Goal: Task Accomplishment & Management: Manage account settings

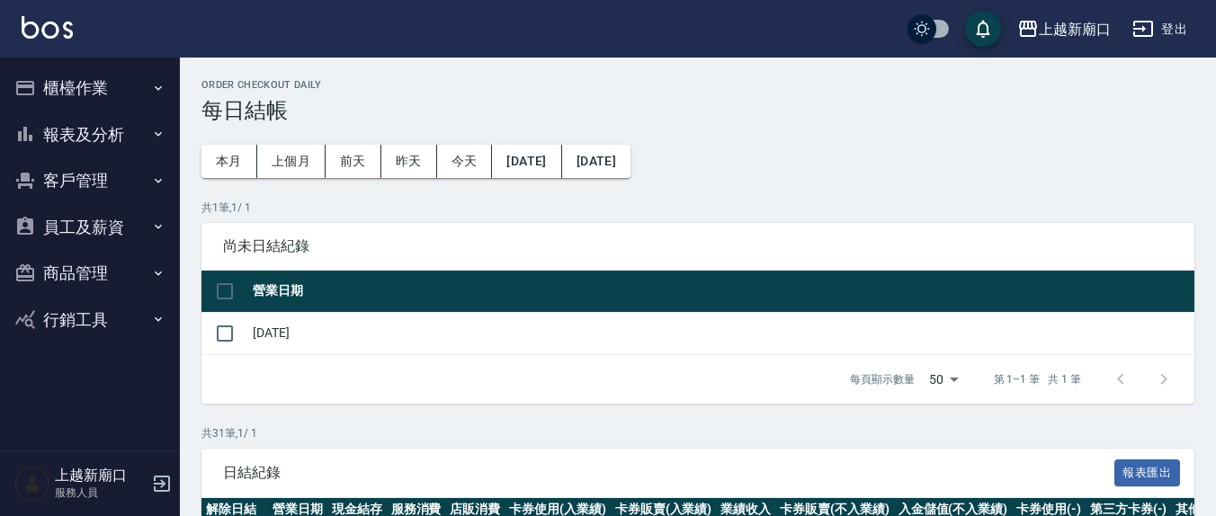
click at [114, 223] on button "員工及薪資" at bounding box center [90, 227] width 166 height 47
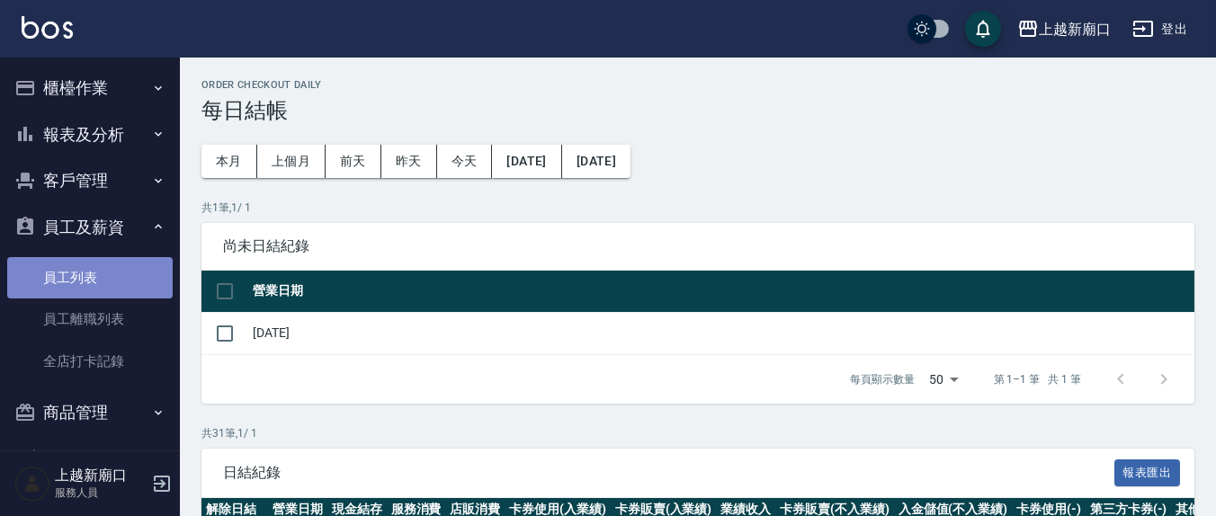
click at [97, 287] on link "員工列表" at bounding box center [90, 277] width 166 height 41
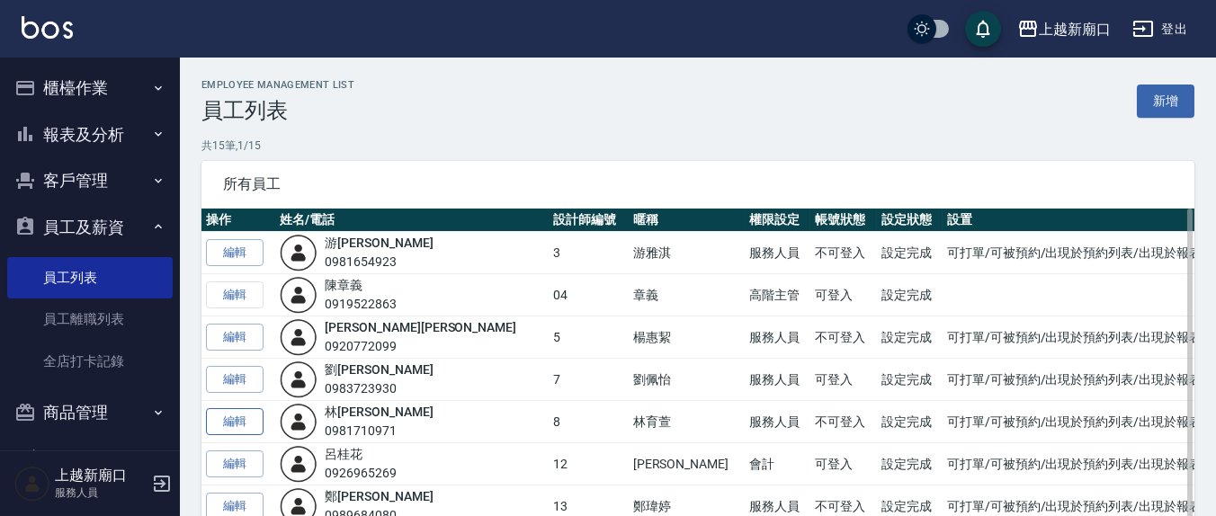
click at [241, 417] on link "編輯" at bounding box center [235, 422] width 58 height 28
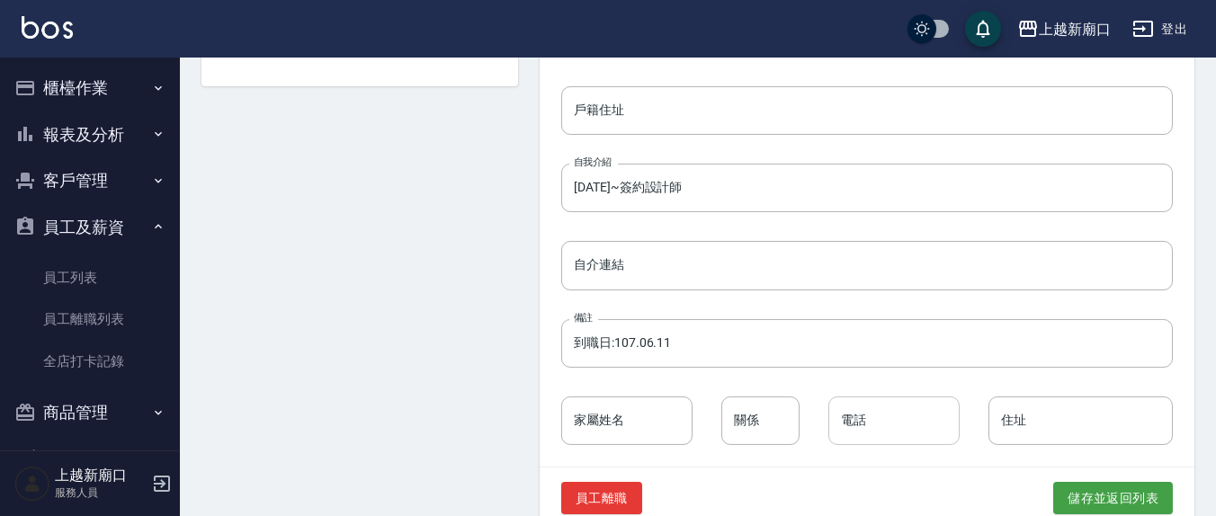
scroll to position [918, 0]
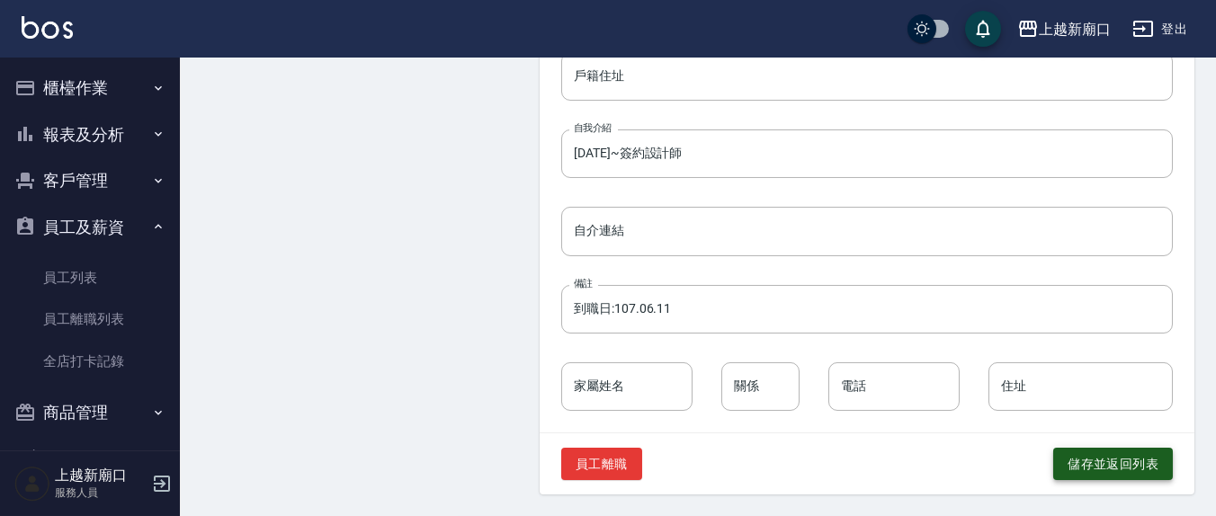
click at [1147, 468] on button "儲存並返回列表" at bounding box center [1114, 464] width 120 height 33
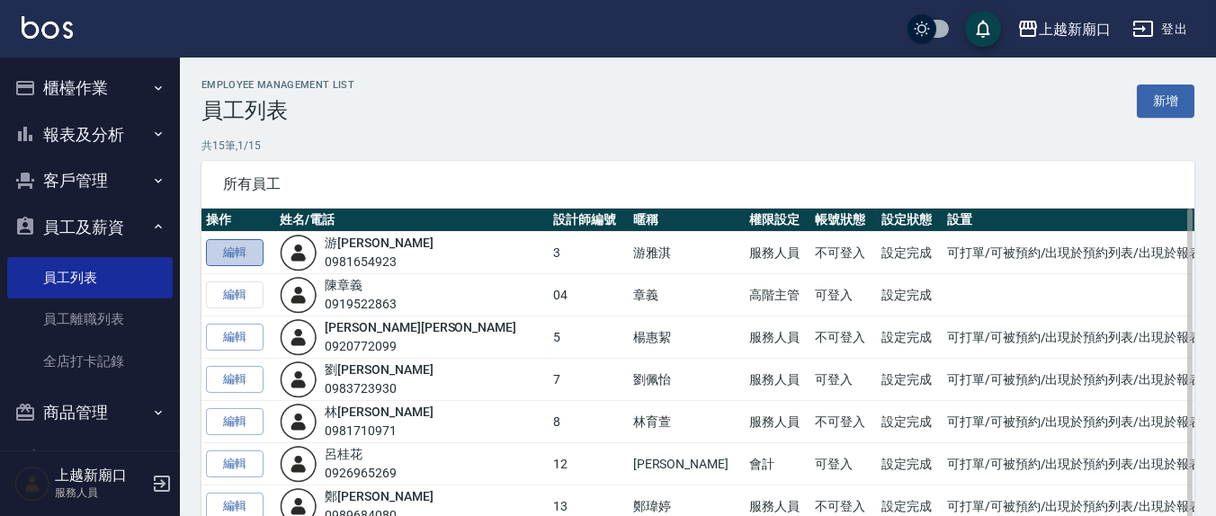
click at [240, 251] on link "編輯" at bounding box center [235, 253] width 58 height 28
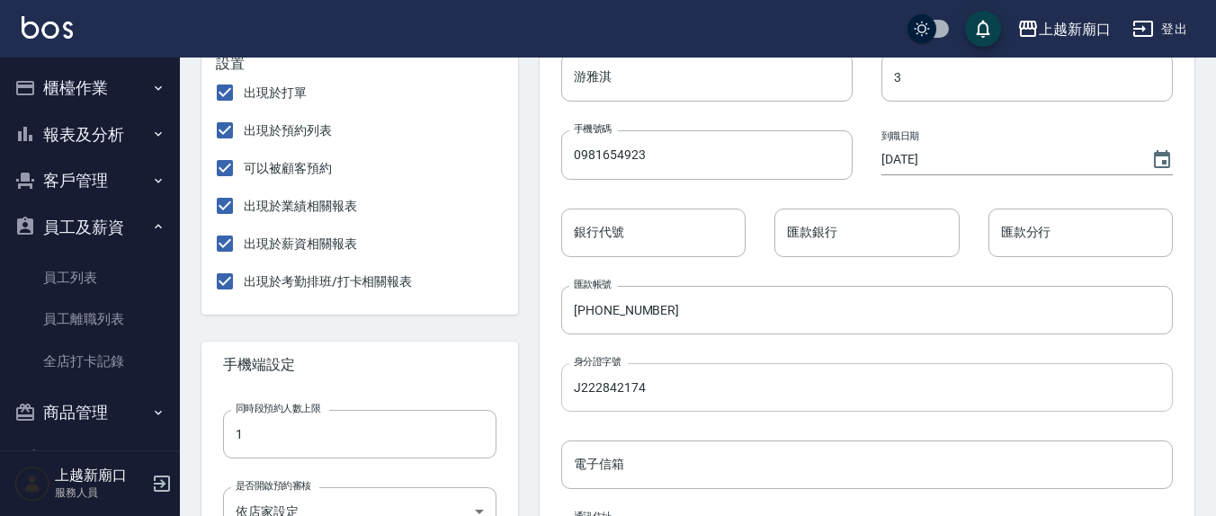
scroll to position [918, 0]
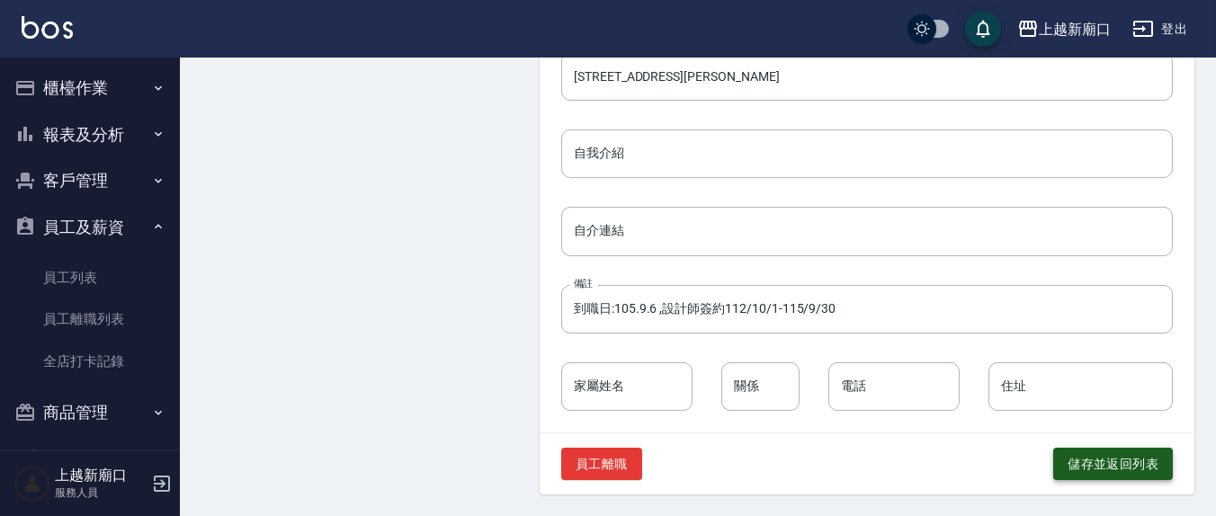
click at [1104, 469] on button "儲存並返回列表" at bounding box center [1114, 464] width 120 height 33
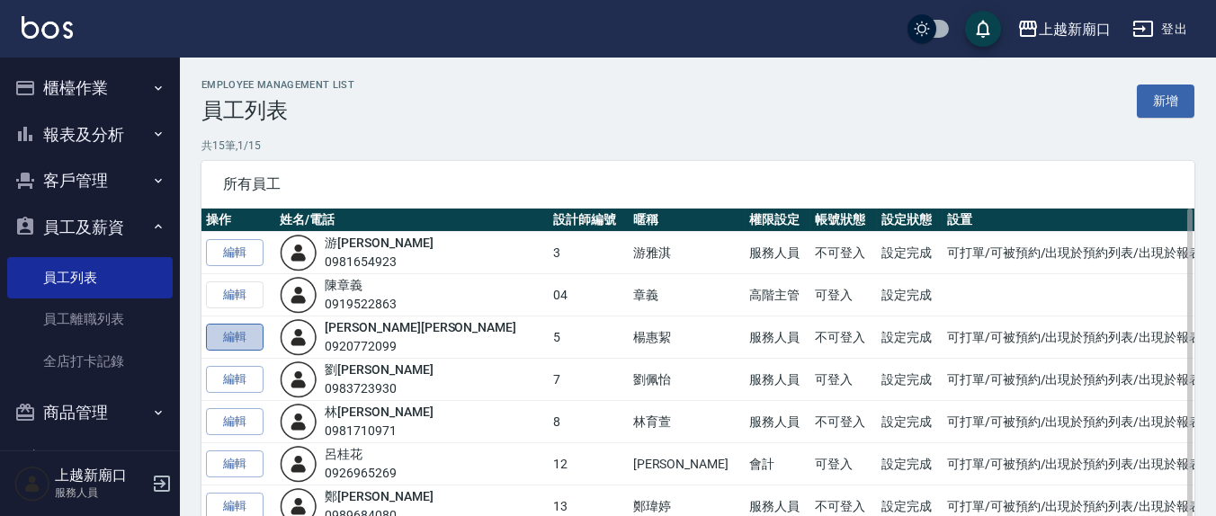
click at [240, 337] on link "編輯" at bounding box center [235, 338] width 58 height 28
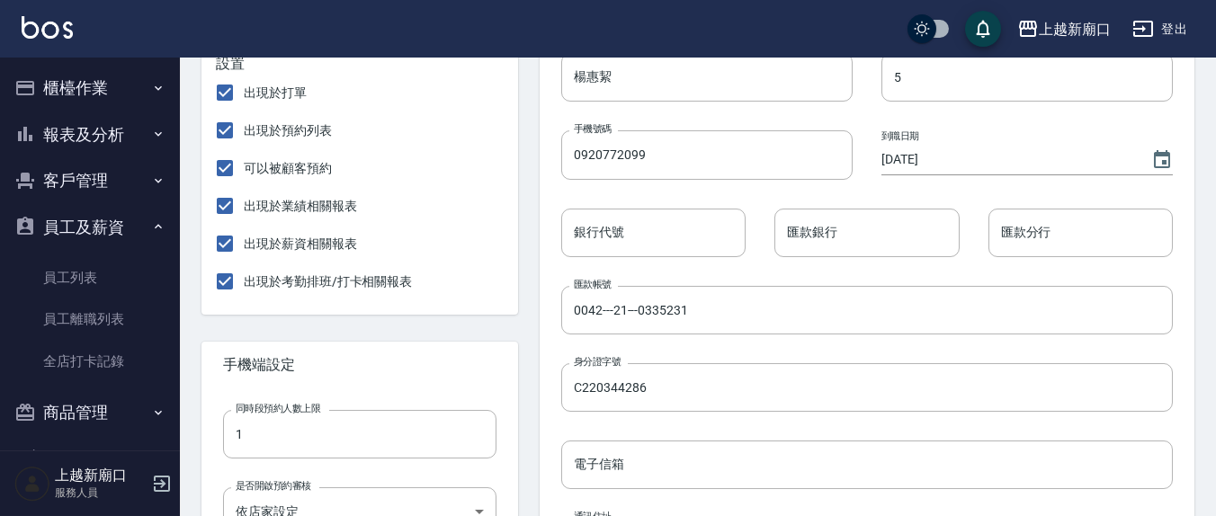
scroll to position [918, 0]
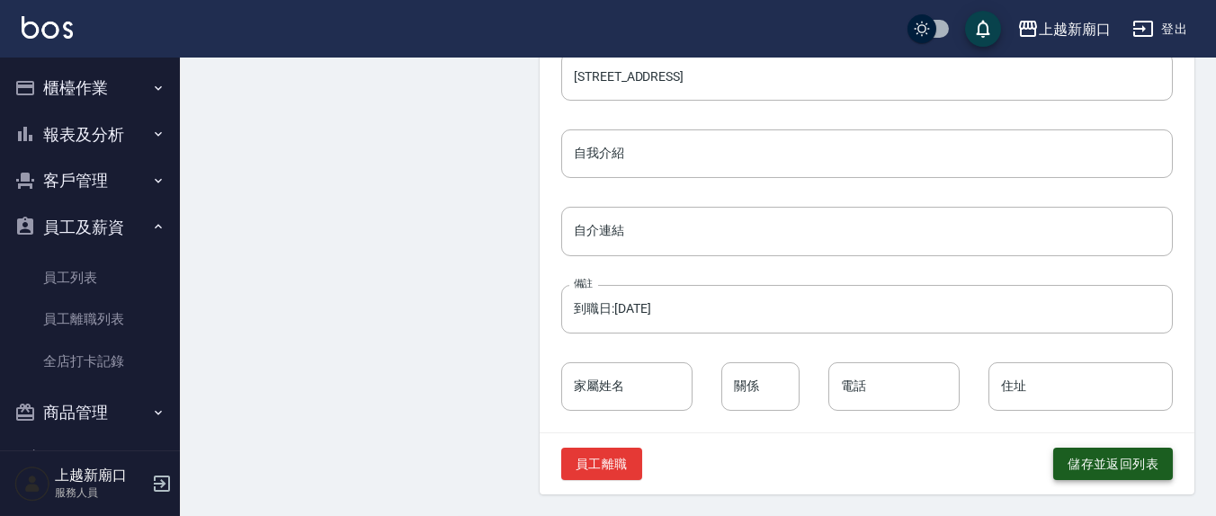
click at [1104, 455] on button "儲存並返回列表" at bounding box center [1114, 464] width 120 height 33
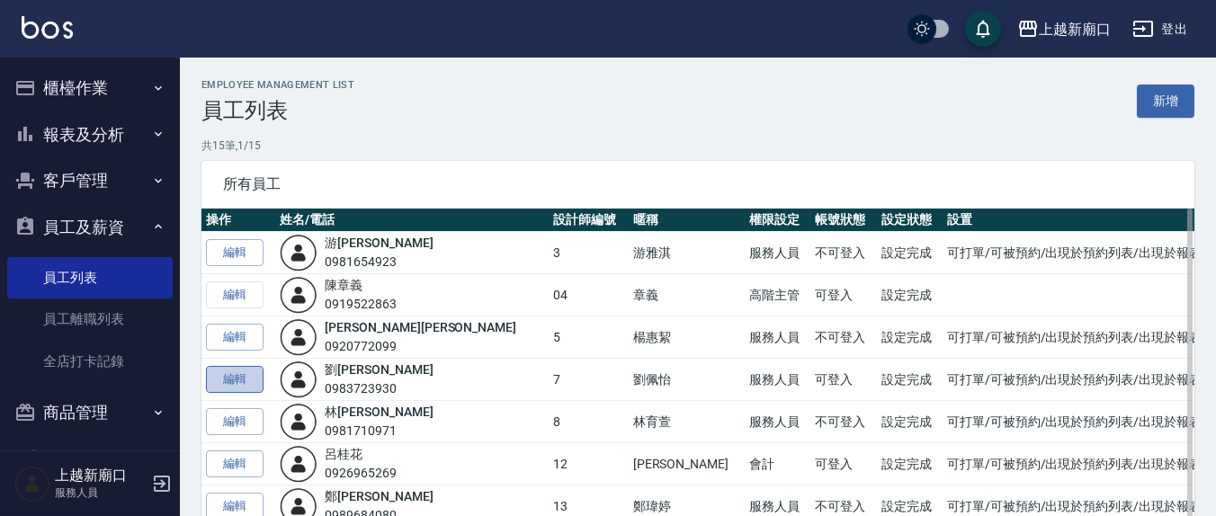
click at [235, 377] on link "編輯" at bounding box center [235, 380] width 58 height 28
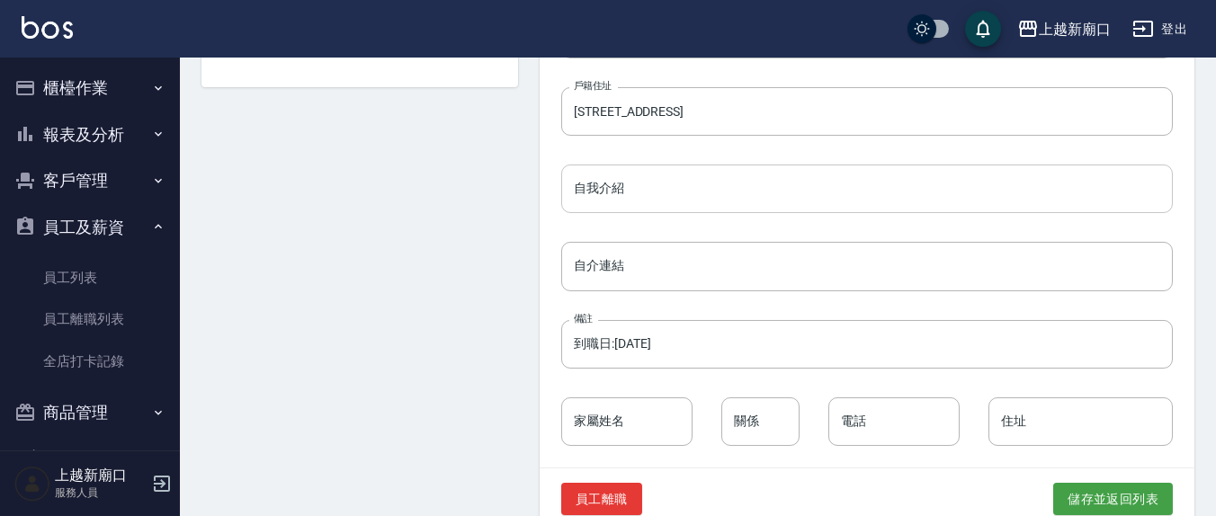
scroll to position [918, 0]
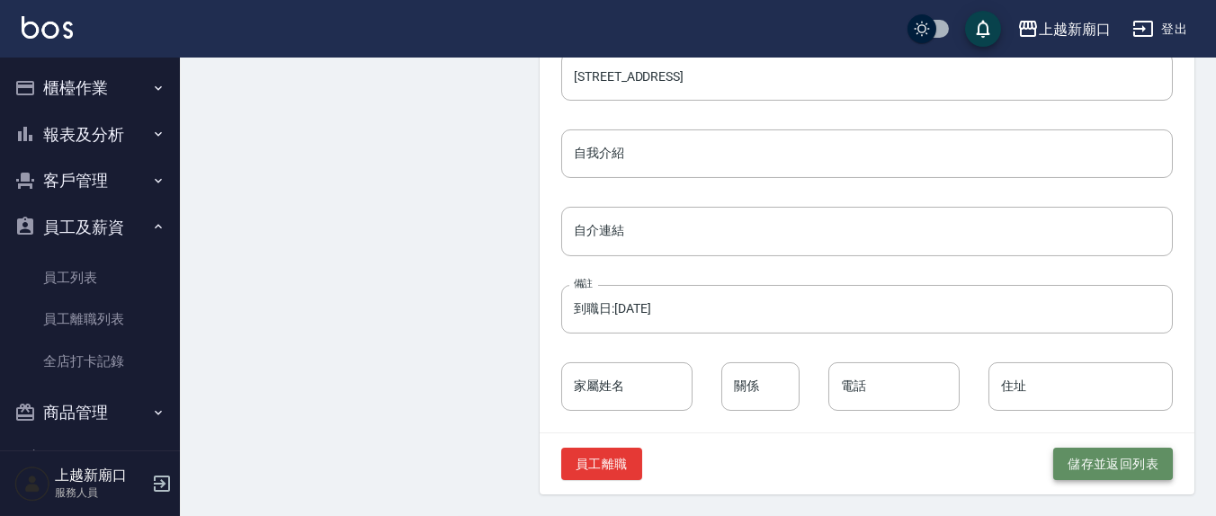
click at [1119, 463] on button "儲存並返回列表" at bounding box center [1114, 464] width 120 height 33
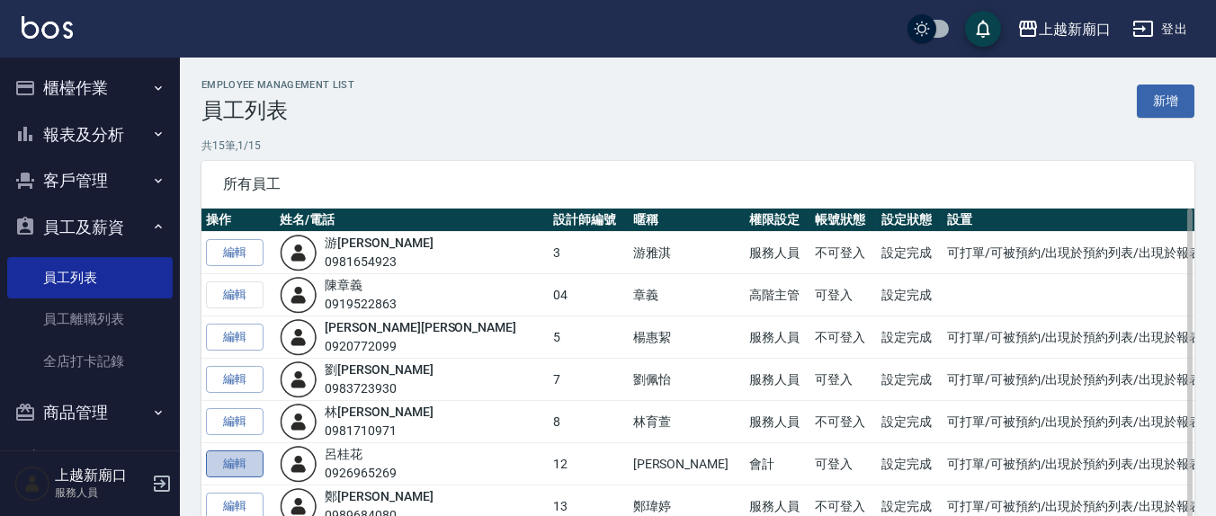
click at [233, 470] on link "編輯" at bounding box center [235, 465] width 58 height 28
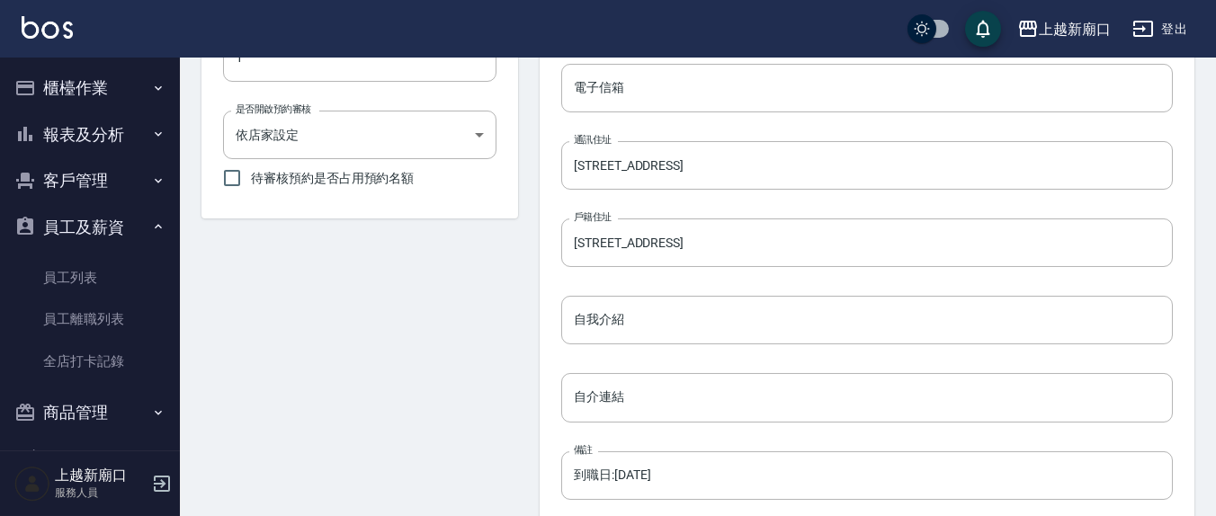
scroll to position [918, 0]
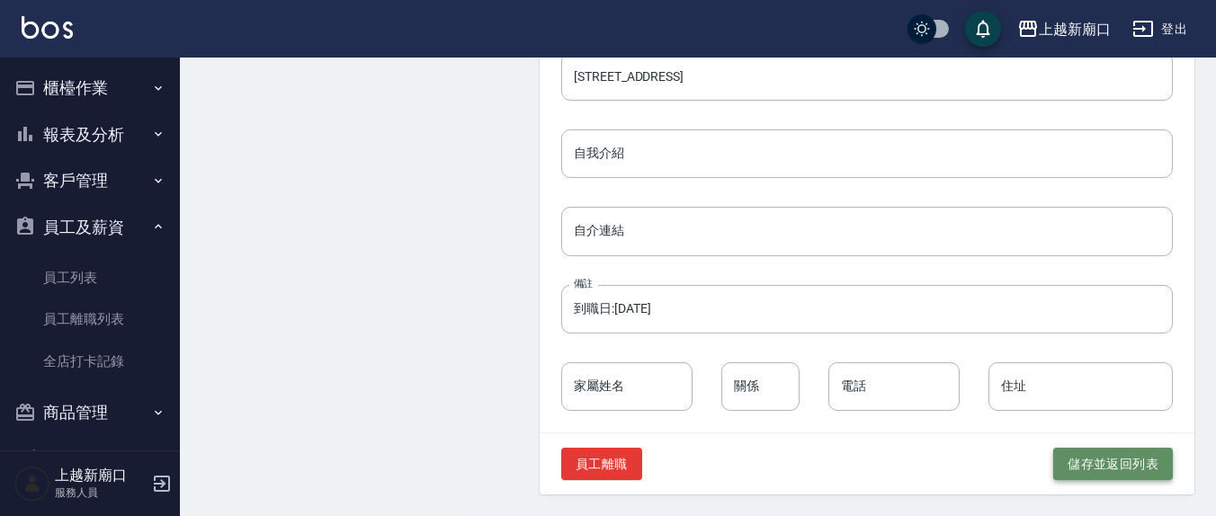
click at [1156, 471] on button "儲存並返回列表" at bounding box center [1114, 464] width 120 height 33
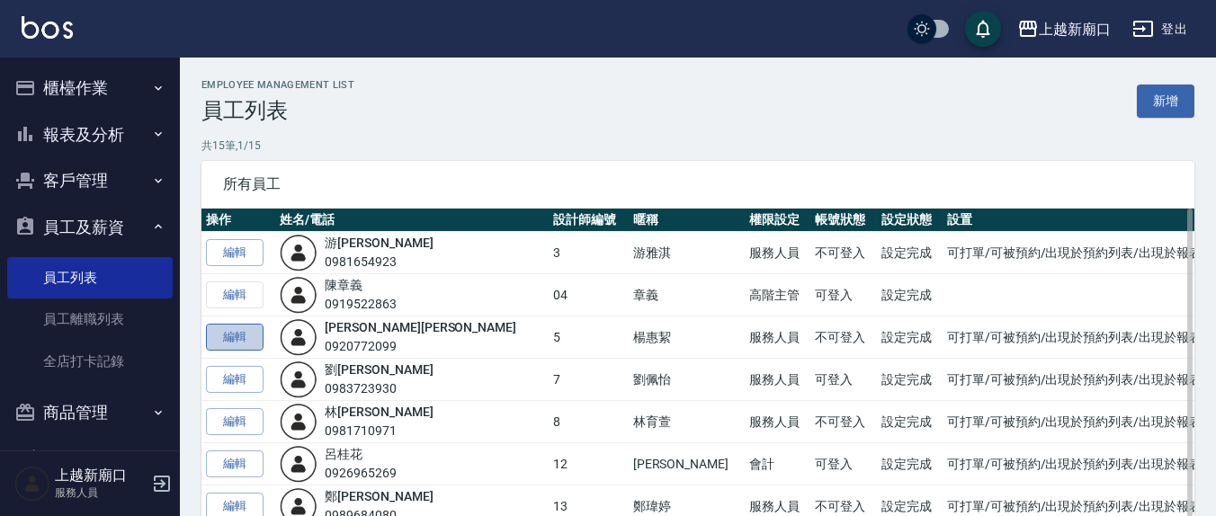
click at [225, 333] on link "編輯" at bounding box center [235, 338] width 58 height 28
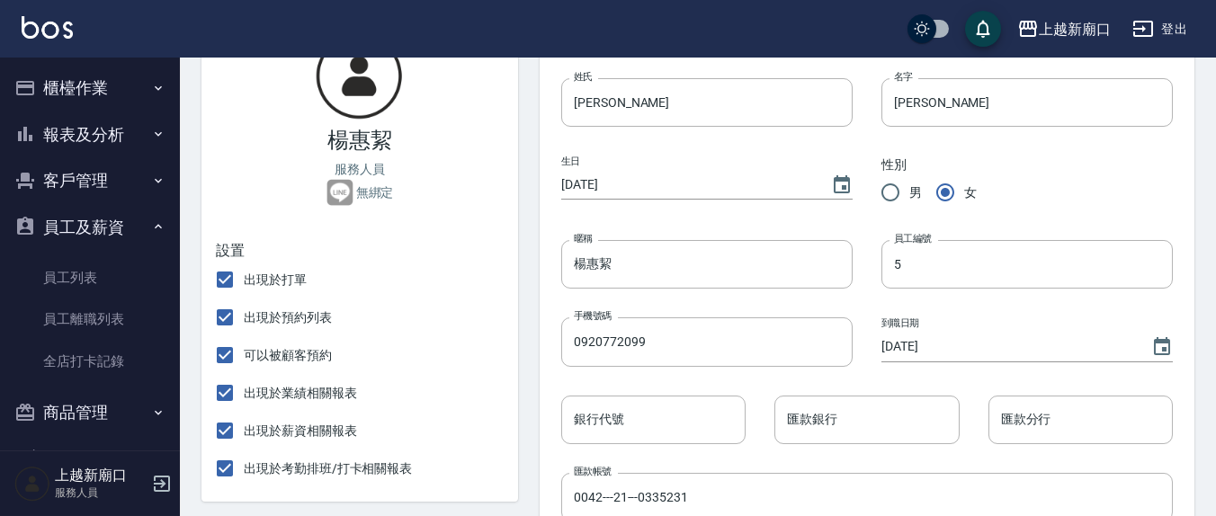
scroll to position [918, 0]
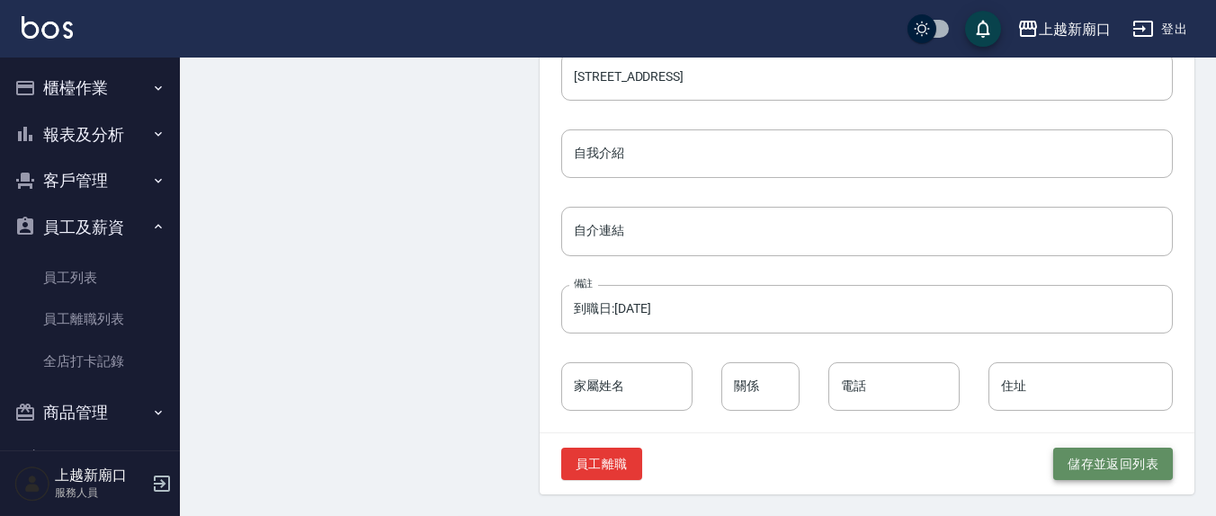
click at [1089, 458] on button "儲存並返回列表" at bounding box center [1114, 464] width 120 height 33
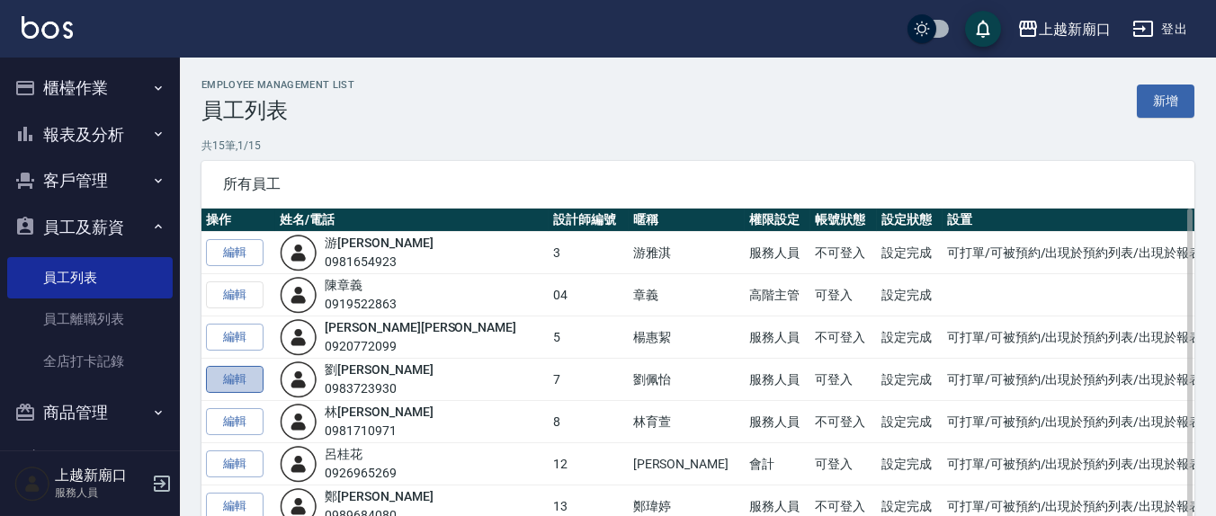
click at [247, 377] on link "編輯" at bounding box center [235, 380] width 58 height 28
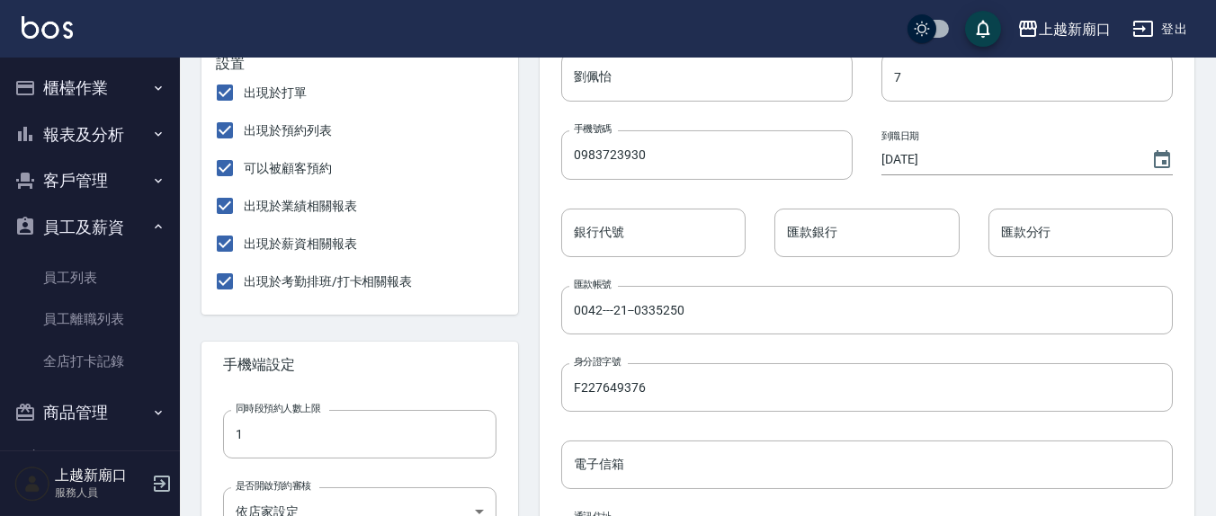
scroll to position [918, 0]
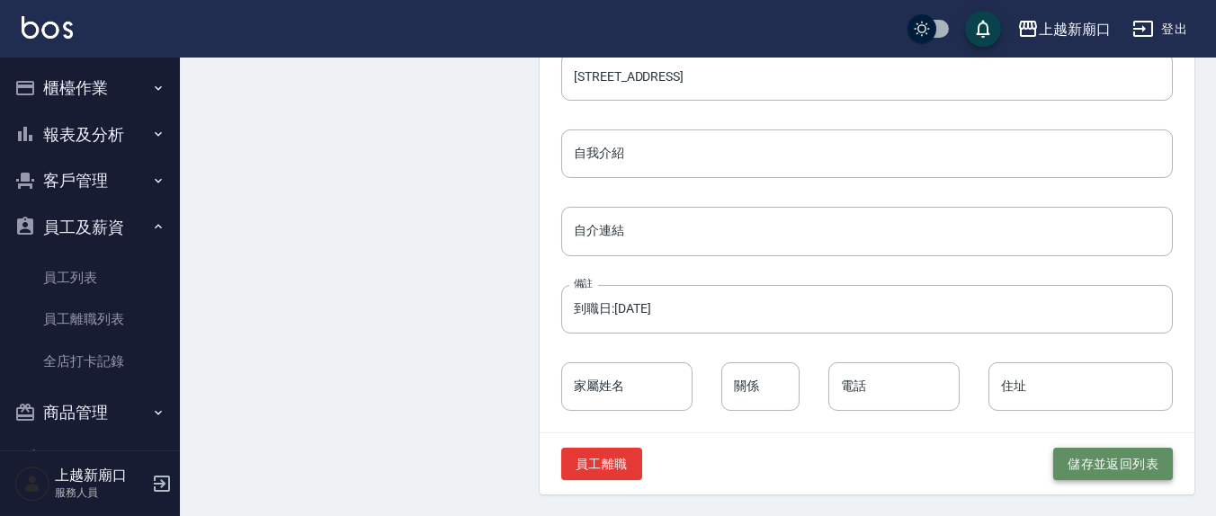
click at [1098, 469] on button "儲存並返回列表" at bounding box center [1114, 464] width 120 height 33
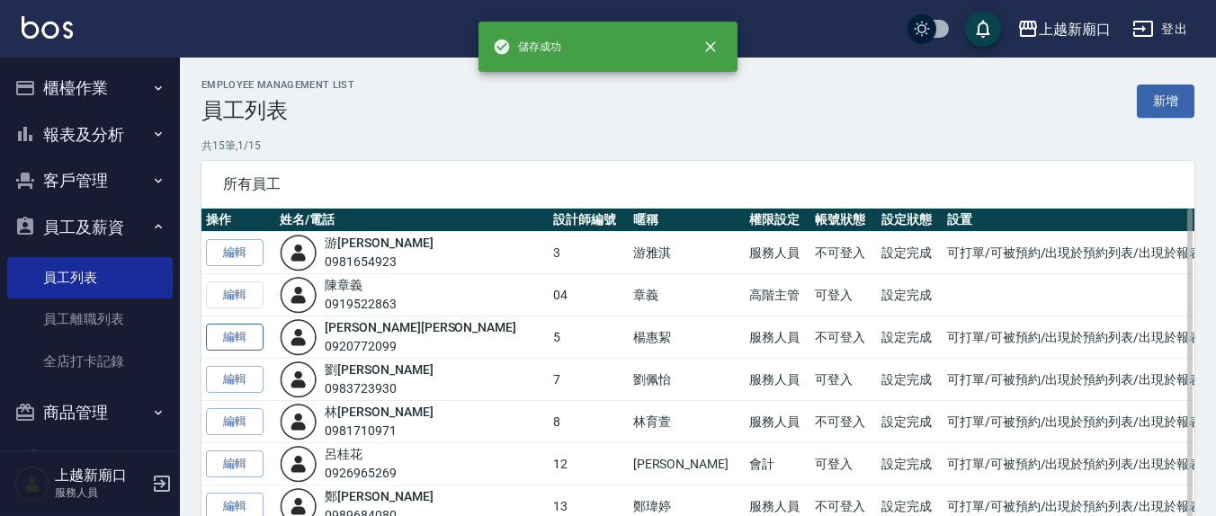
click at [235, 334] on link "編輯" at bounding box center [235, 338] width 58 height 28
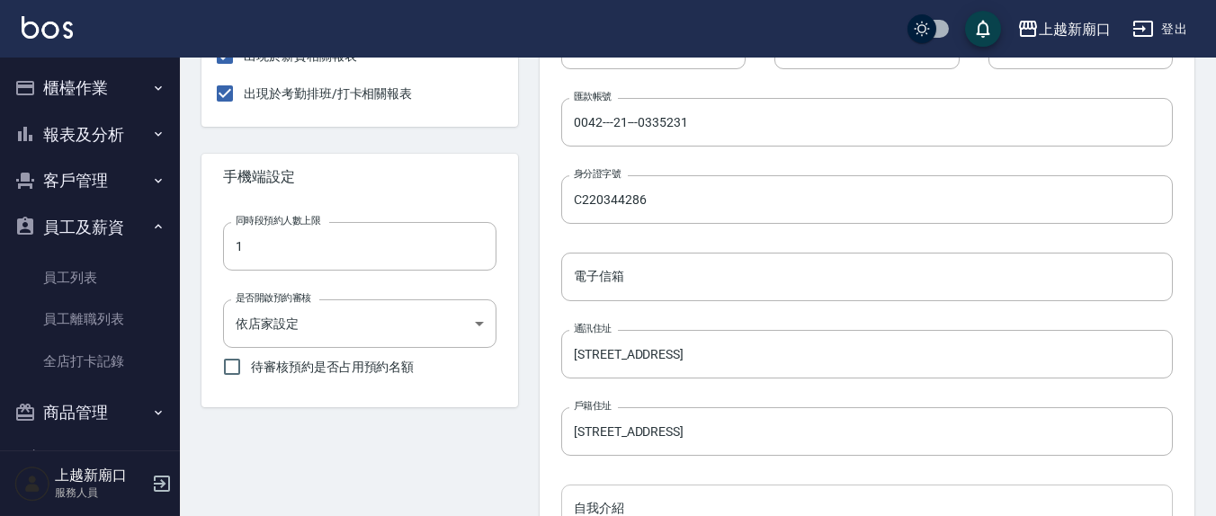
scroll to position [918, 0]
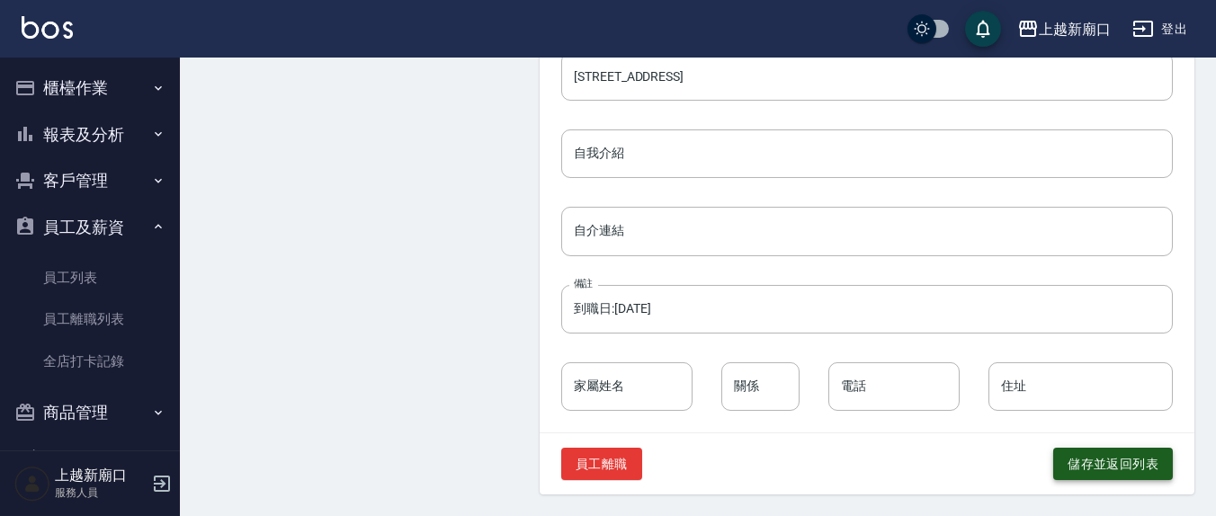
click at [1125, 466] on button "儲存並返回列表" at bounding box center [1114, 464] width 120 height 33
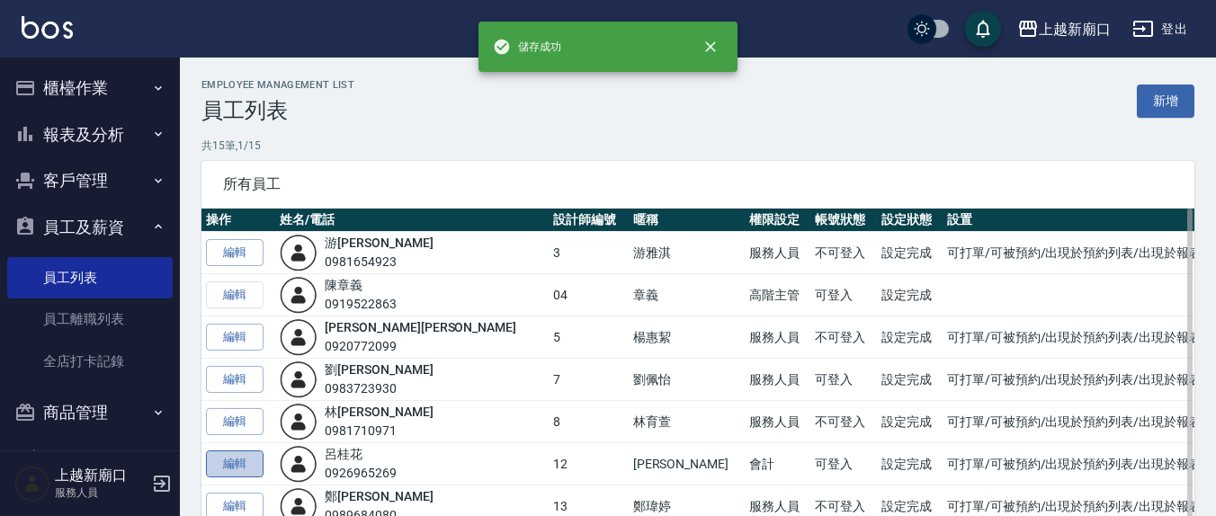
click at [232, 461] on link "編輯" at bounding box center [235, 465] width 58 height 28
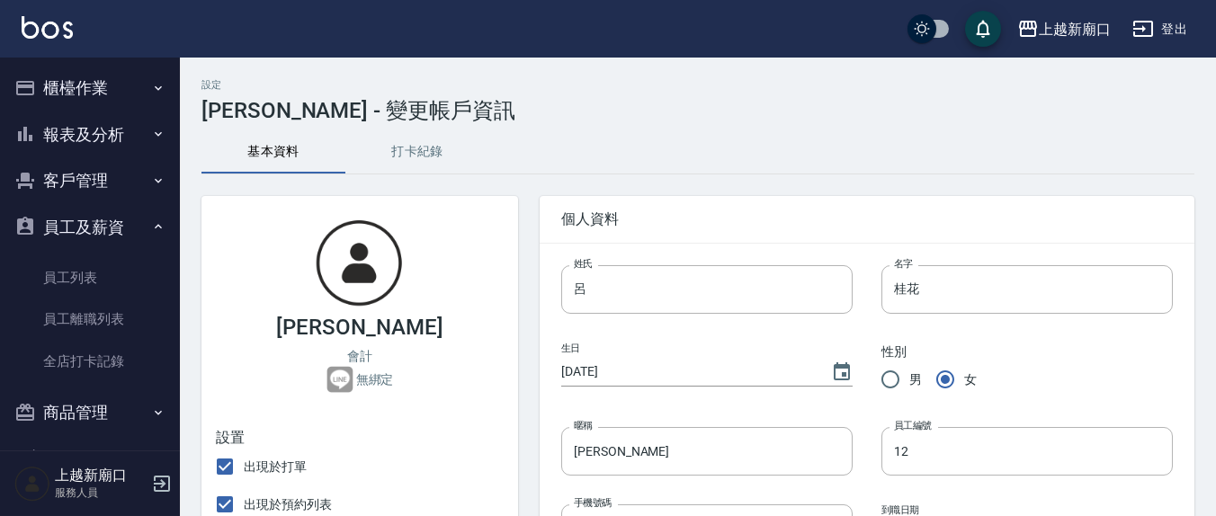
scroll to position [374, 0]
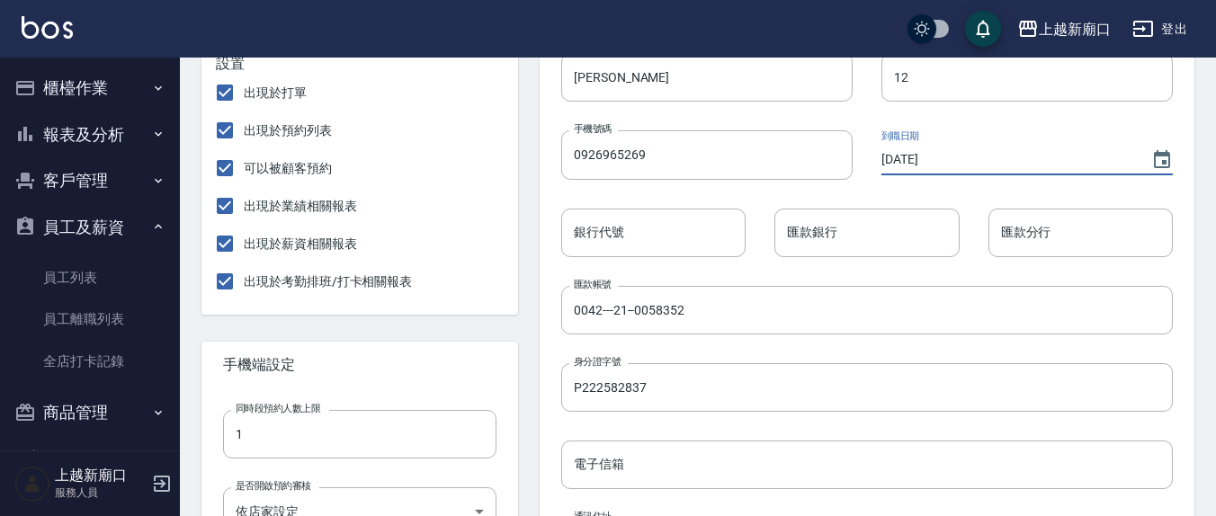
click at [909, 163] on input "[DATE]" at bounding box center [1008, 160] width 252 height 30
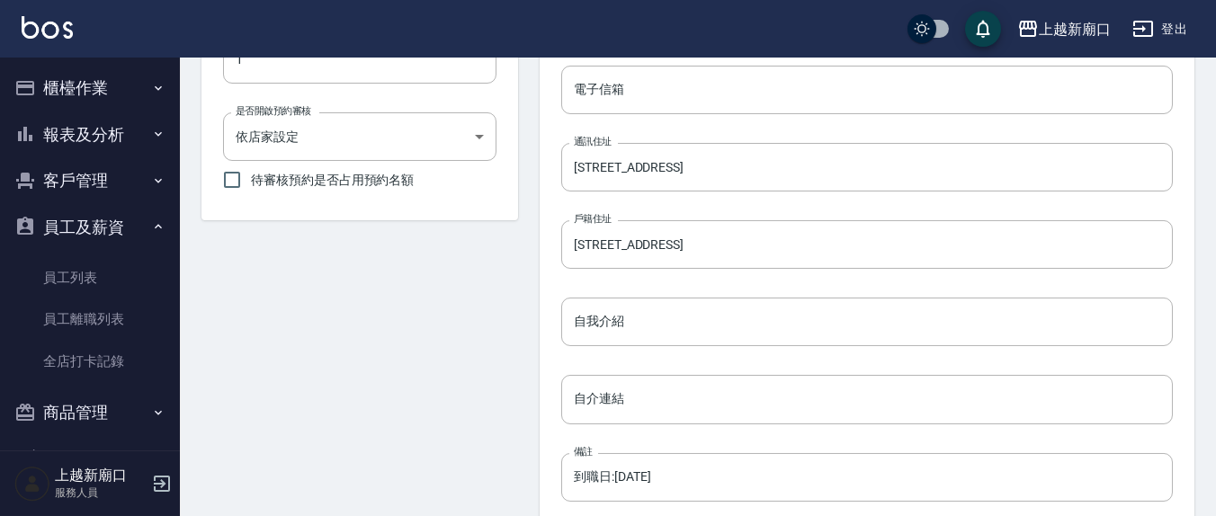
scroll to position [918, 0]
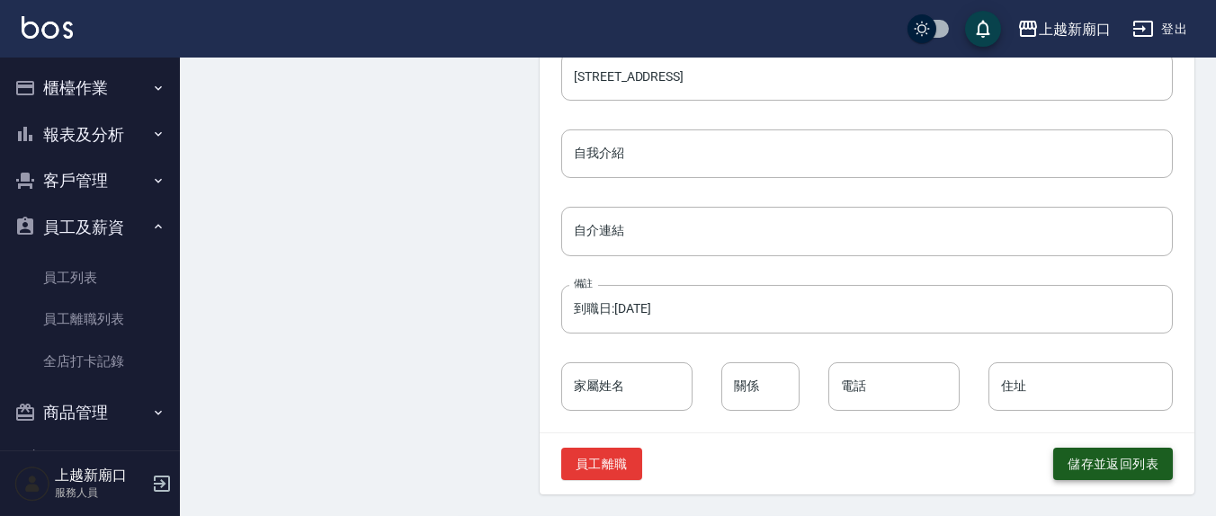
type input "[DATE]"
click at [1118, 465] on button "儲存並返回列表" at bounding box center [1114, 464] width 120 height 33
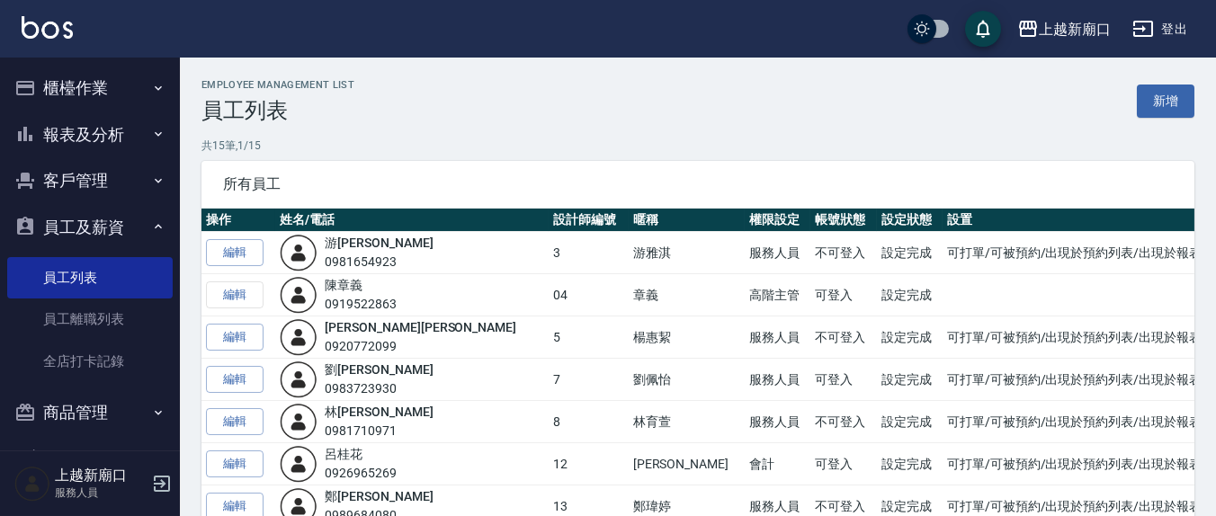
scroll to position [187, 0]
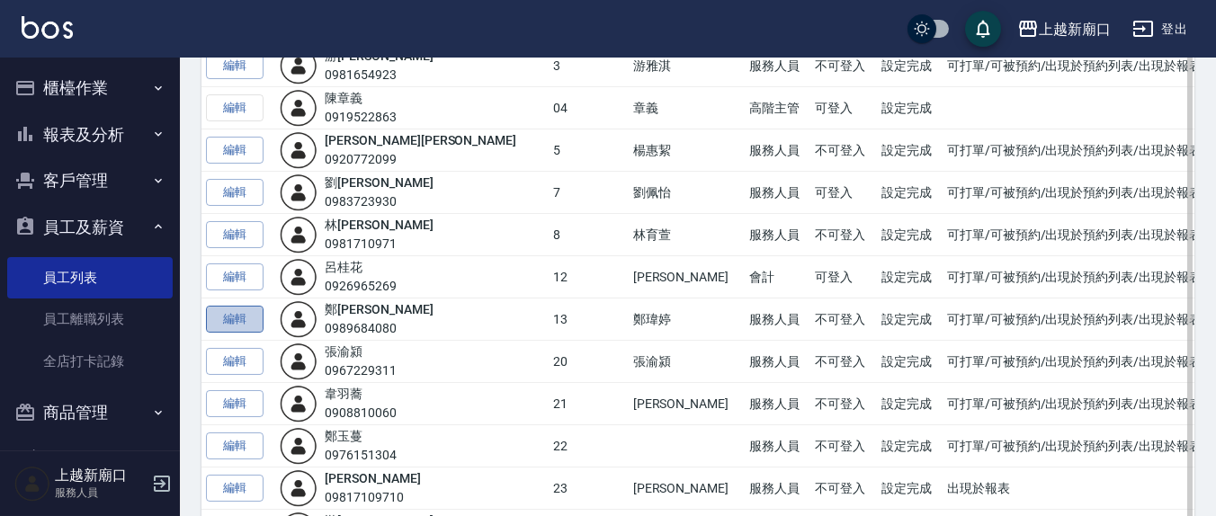
click at [240, 314] on link "編輯" at bounding box center [235, 320] width 58 height 28
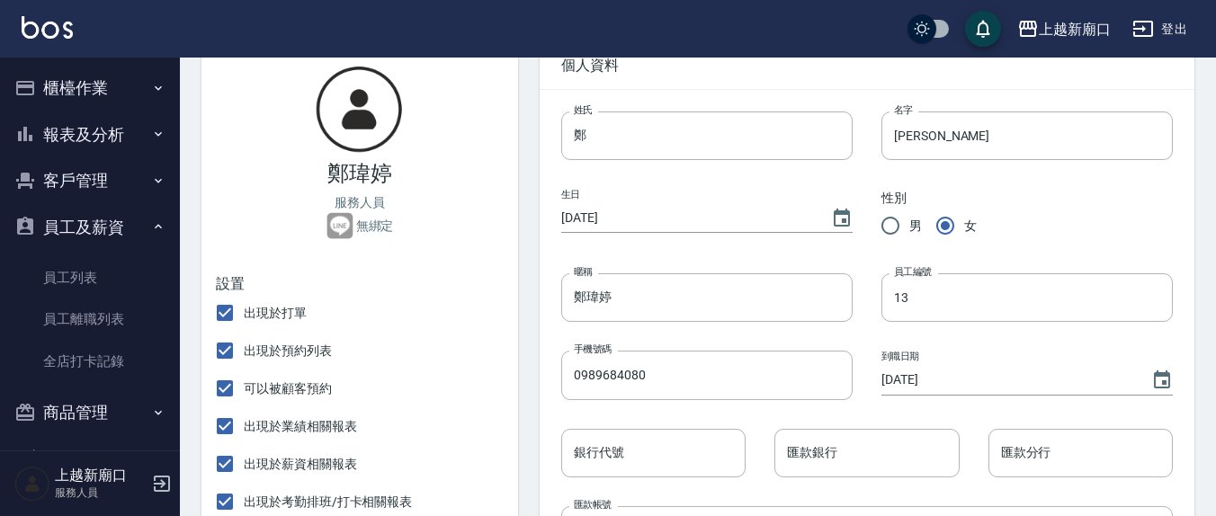
scroll to position [187, 0]
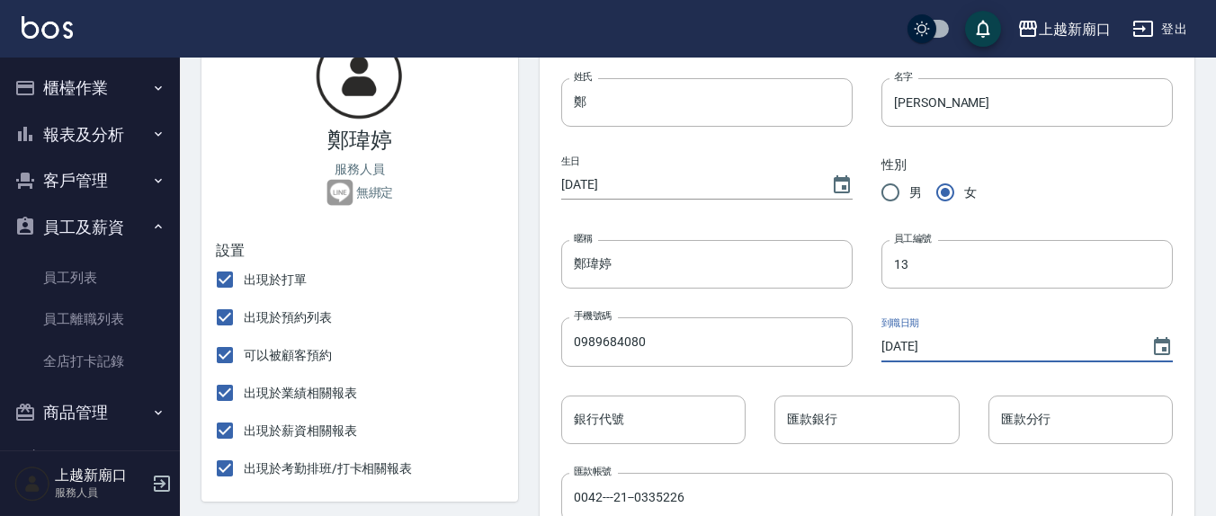
click at [910, 349] on input "[DATE]" at bounding box center [1008, 347] width 252 height 30
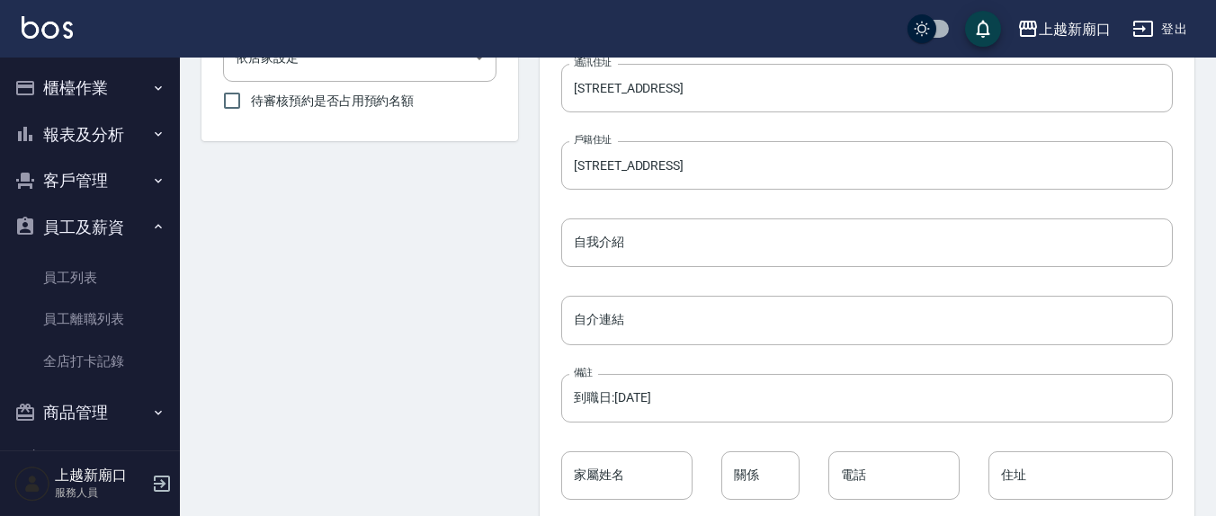
scroll to position [918, 0]
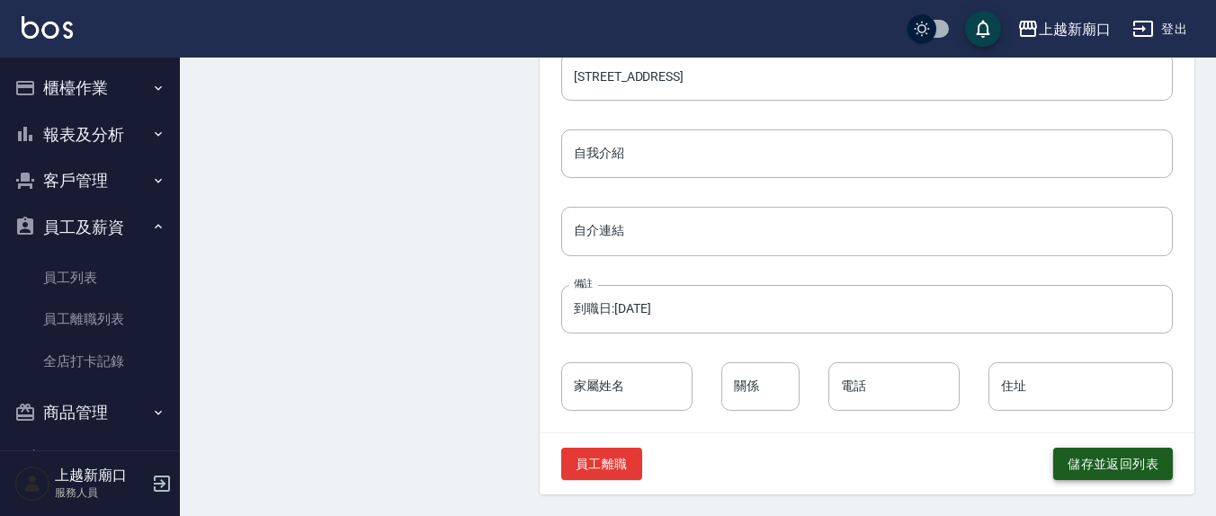
type input "[DATE]"
click at [1106, 462] on button "儲存並返回列表" at bounding box center [1114, 464] width 120 height 33
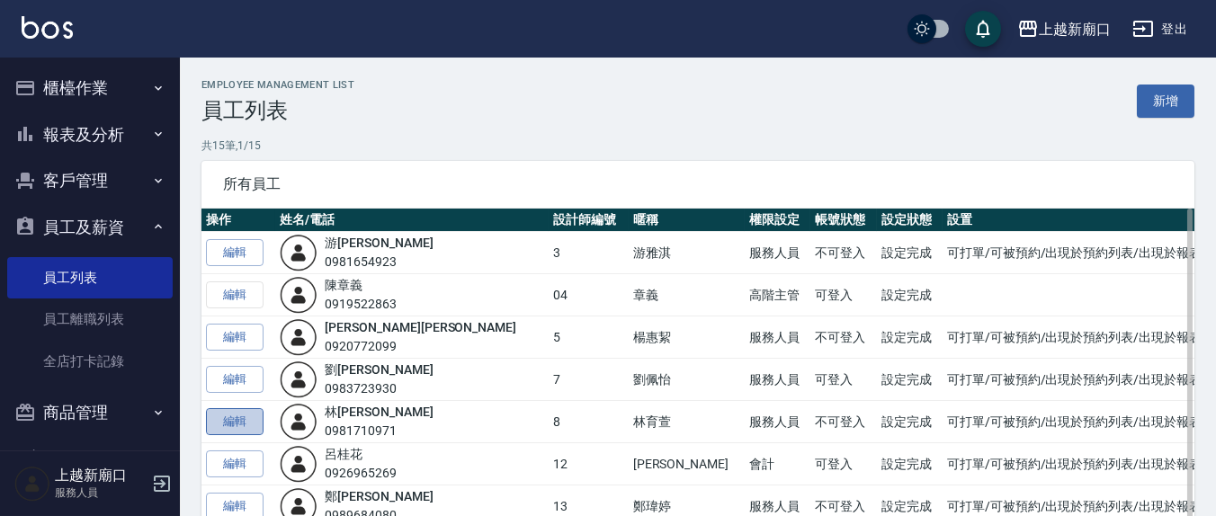
click at [238, 421] on link "編輯" at bounding box center [235, 422] width 58 height 28
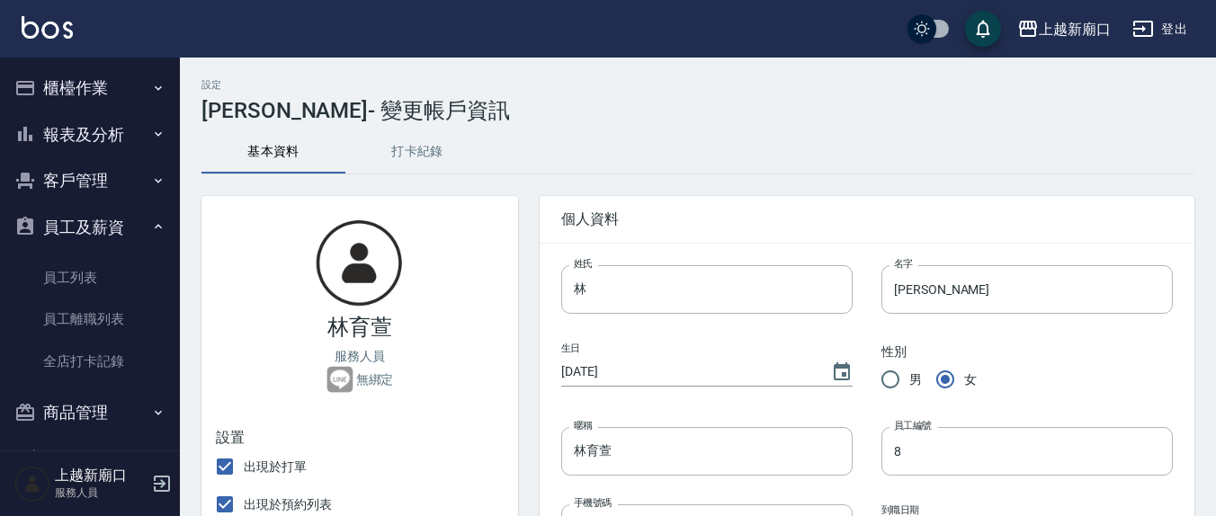
scroll to position [187, 0]
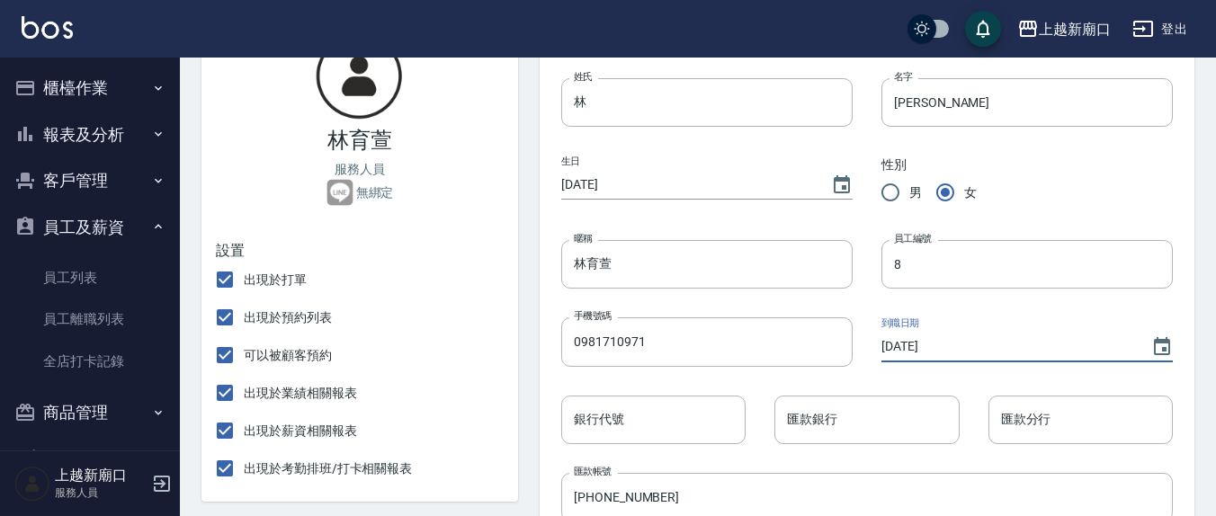
click at [911, 345] on input "[DATE]" at bounding box center [1008, 347] width 252 height 30
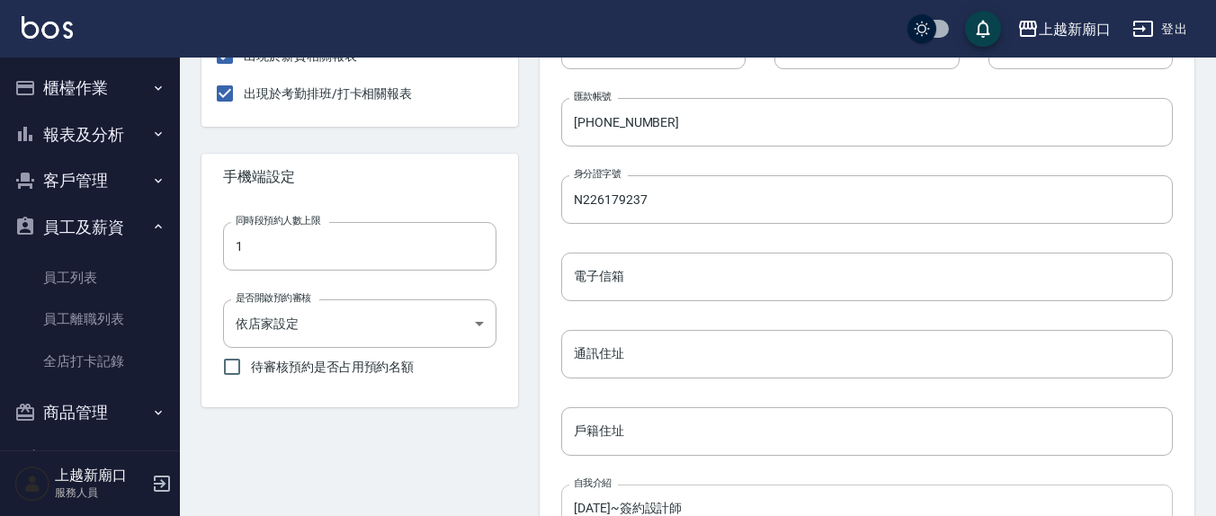
scroll to position [918, 0]
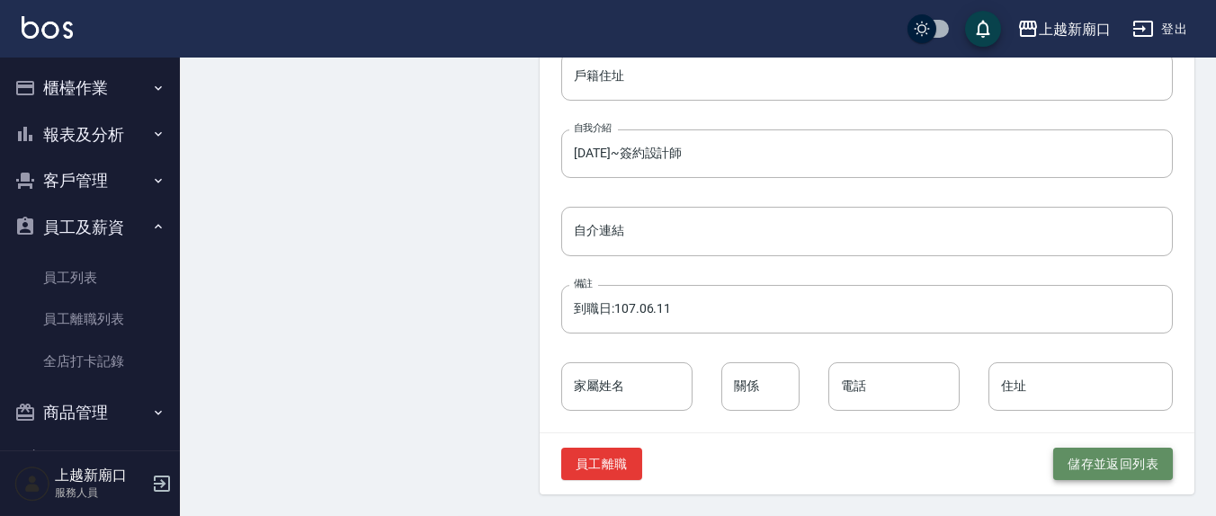
click at [1090, 465] on button "儲存並返回列表" at bounding box center [1114, 464] width 120 height 33
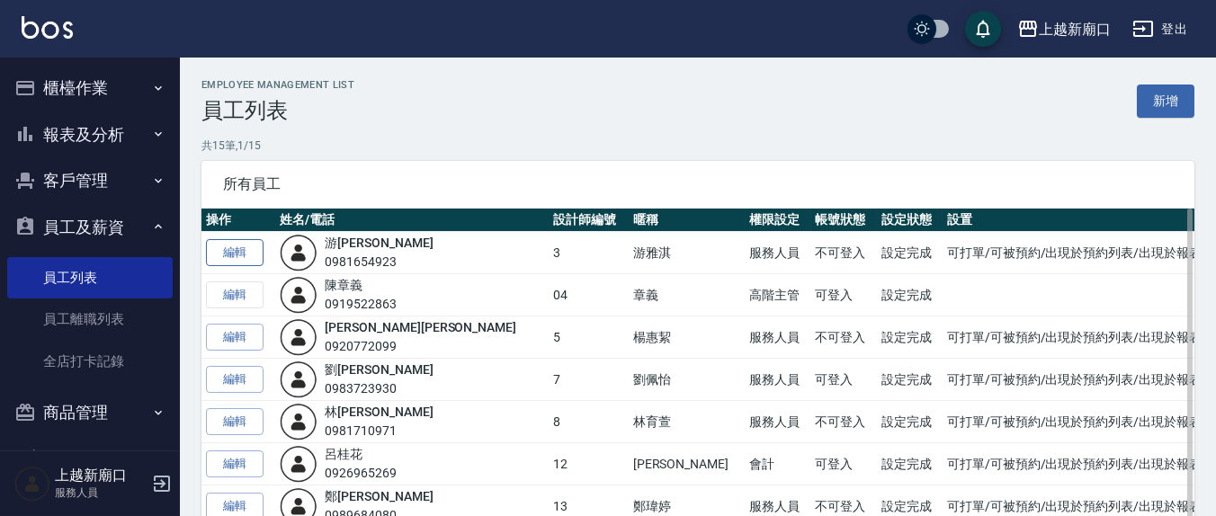
click at [236, 256] on link "編輯" at bounding box center [235, 253] width 58 height 28
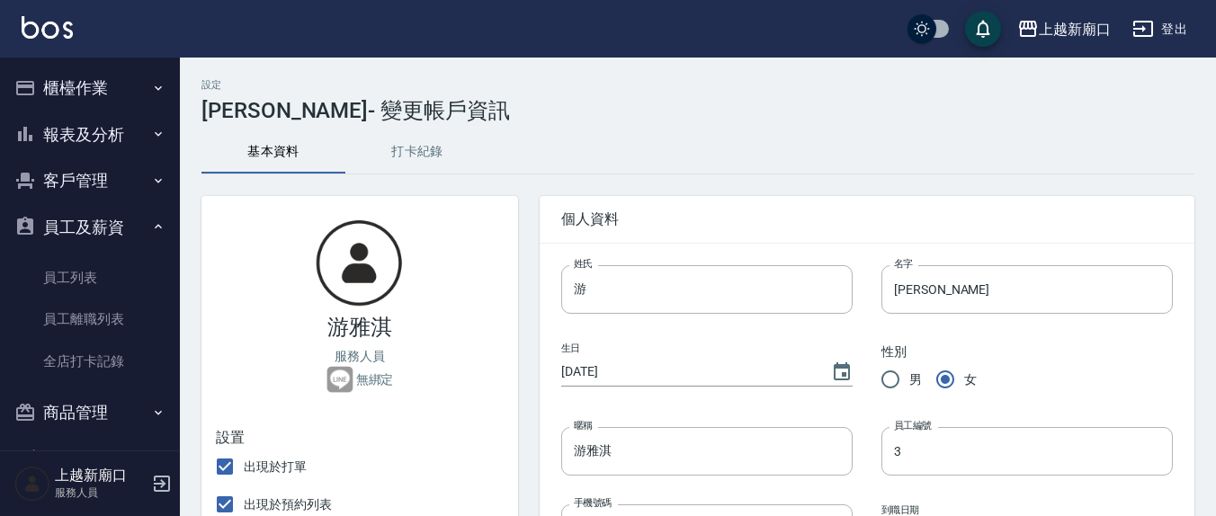
scroll to position [187, 0]
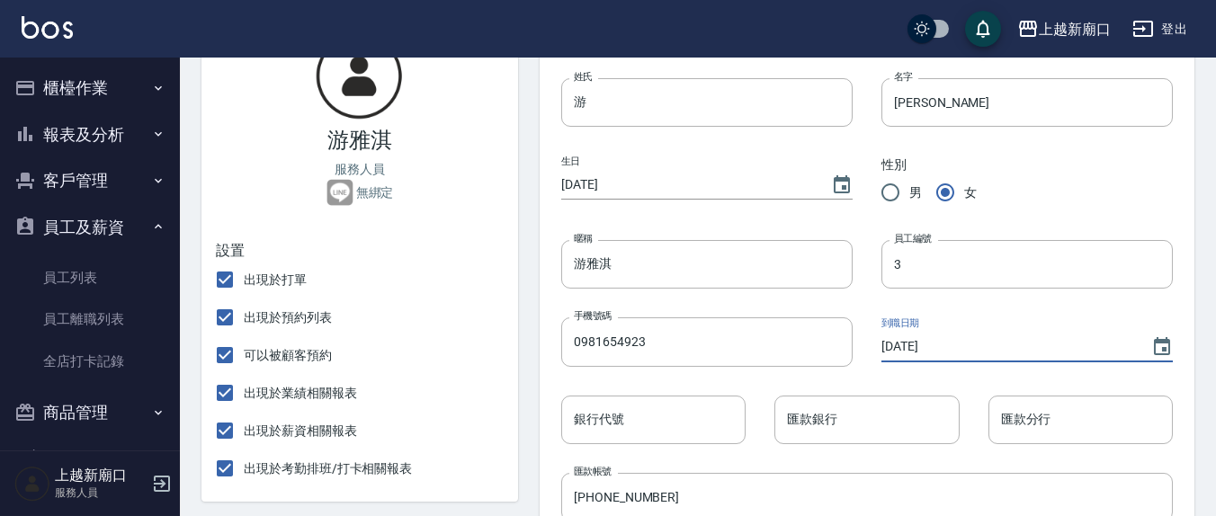
click at [909, 346] on input "[DATE]" at bounding box center [1008, 347] width 252 height 30
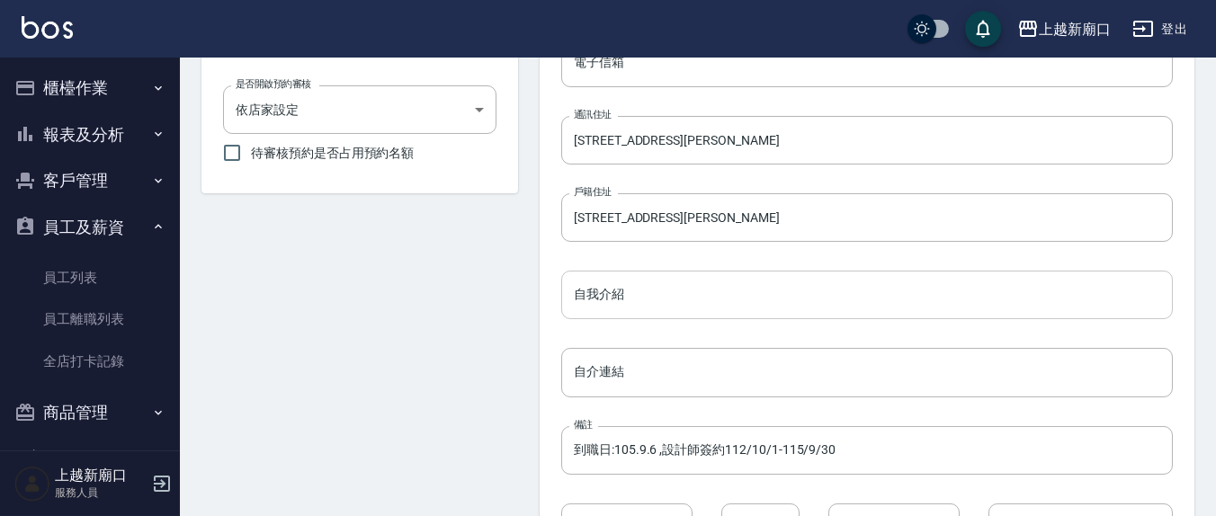
scroll to position [918, 0]
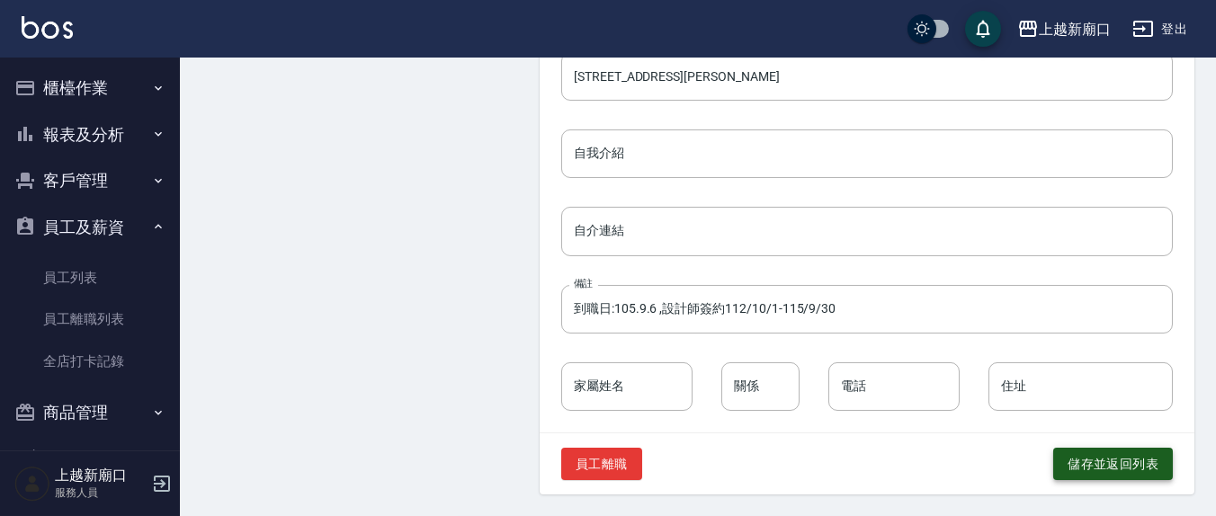
click at [1135, 471] on button "儲存並返回列表" at bounding box center [1114, 464] width 120 height 33
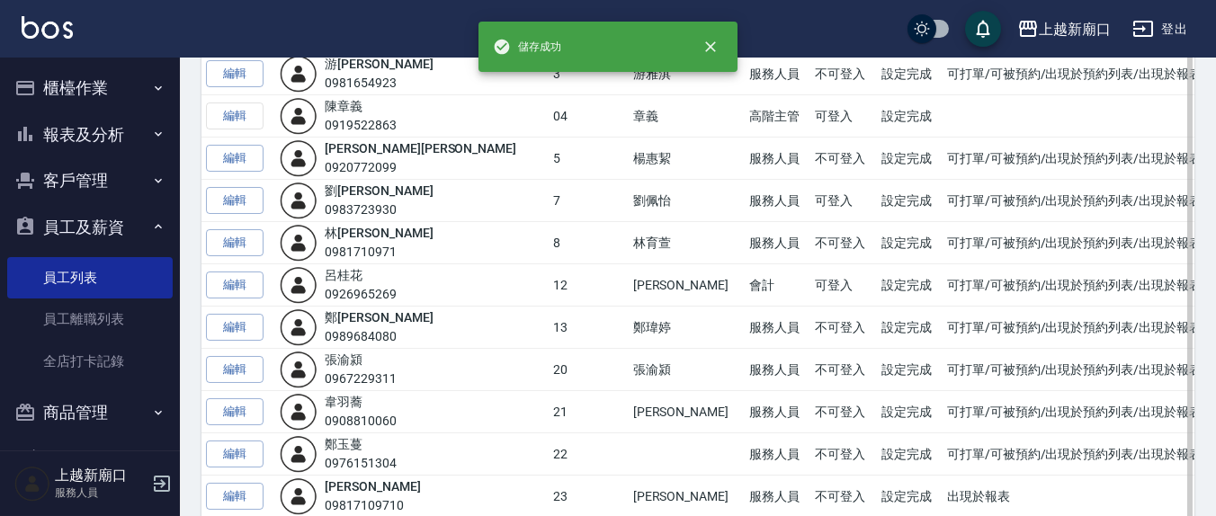
scroll to position [187, 0]
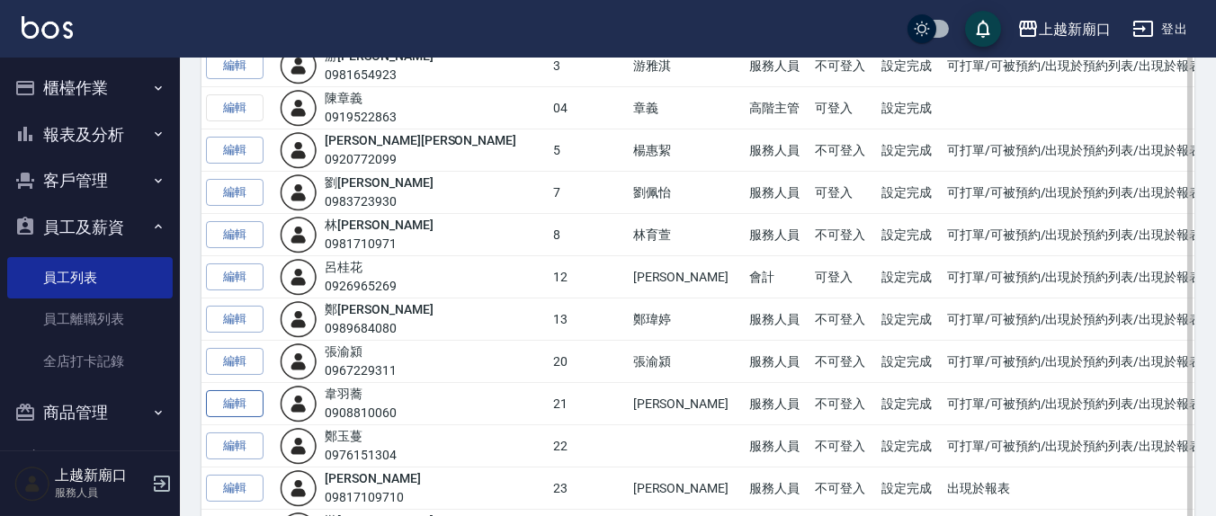
click at [249, 404] on link "編輯" at bounding box center [235, 404] width 58 height 28
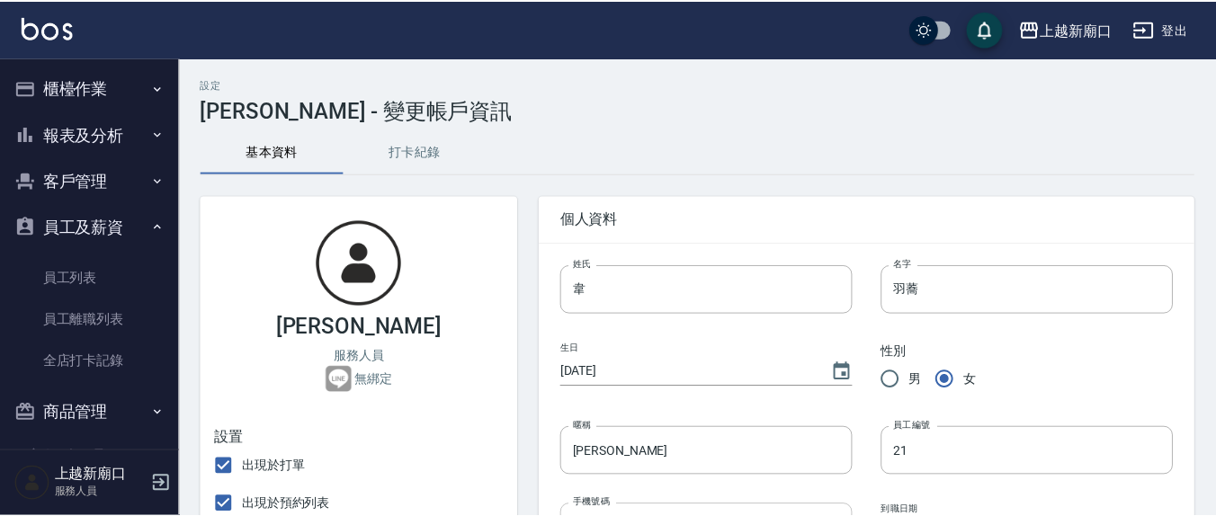
scroll to position [374, 0]
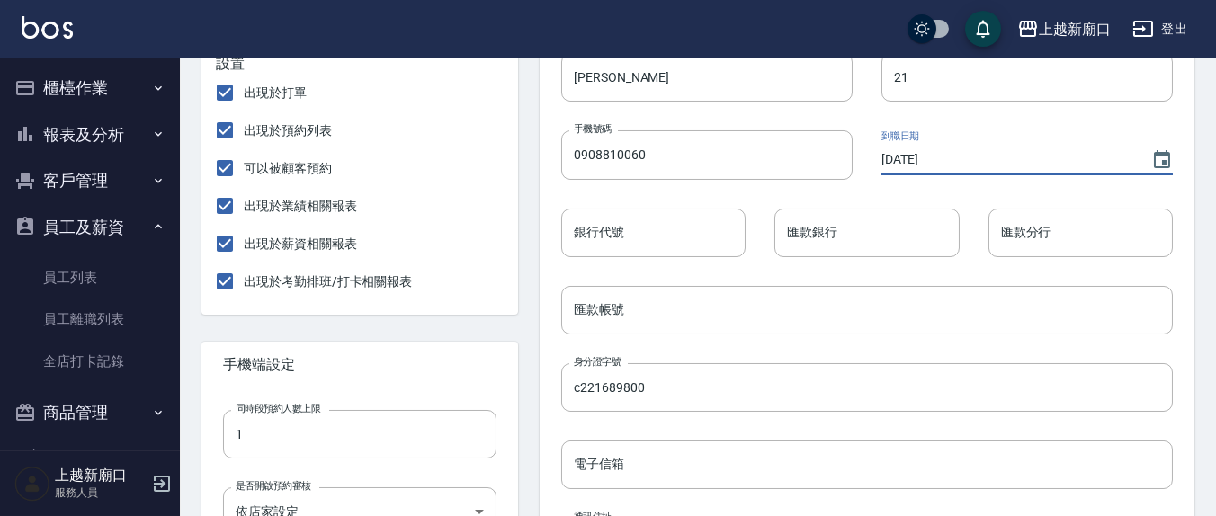
click at [913, 157] on input "[DATE]" at bounding box center [1008, 160] width 252 height 30
click at [908, 161] on input "[DATE]" at bounding box center [1008, 160] width 252 height 30
